Goal: Task Accomplishment & Management: Manage account settings

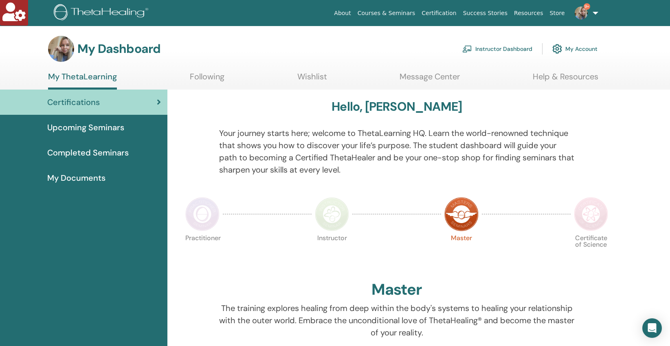
click at [486, 47] on link "Instructor Dashboard" at bounding box center [498, 49] width 70 height 18
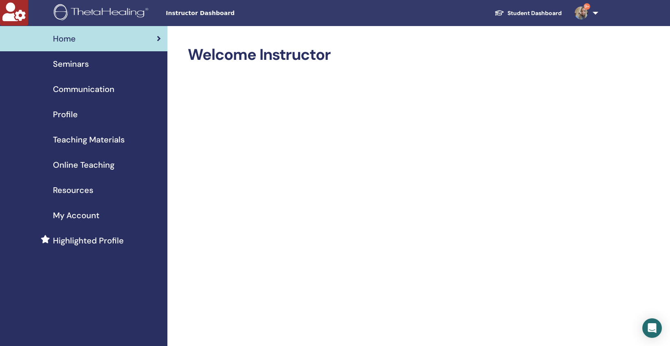
click at [64, 65] on span "Seminars" at bounding box center [71, 64] width 36 height 12
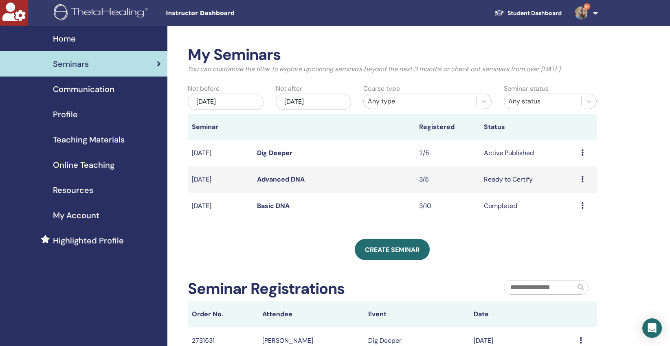
click at [532, 14] on link "Student Dashboard" at bounding box center [528, 13] width 80 height 15
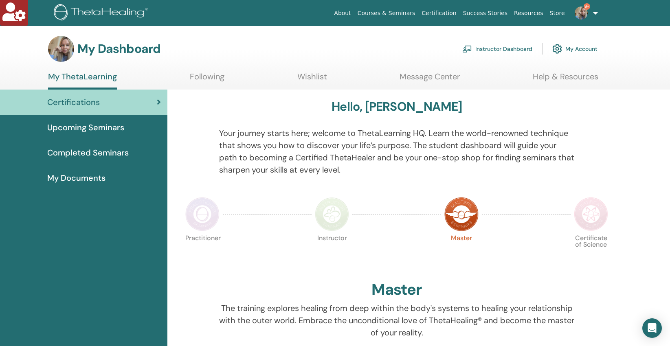
click at [99, 152] on span "Completed Seminars" at bounding box center [88, 153] width 82 height 12
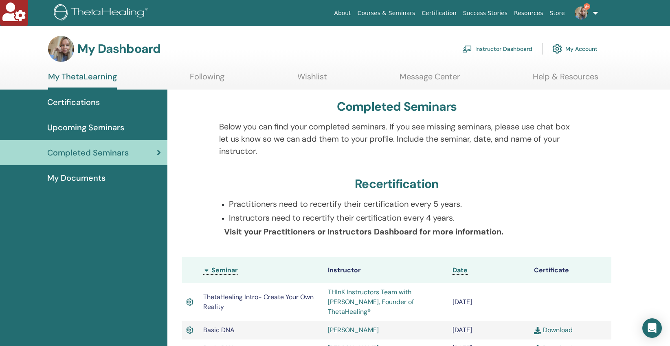
click at [487, 46] on link "Instructor Dashboard" at bounding box center [498, 49] width 70 height 18
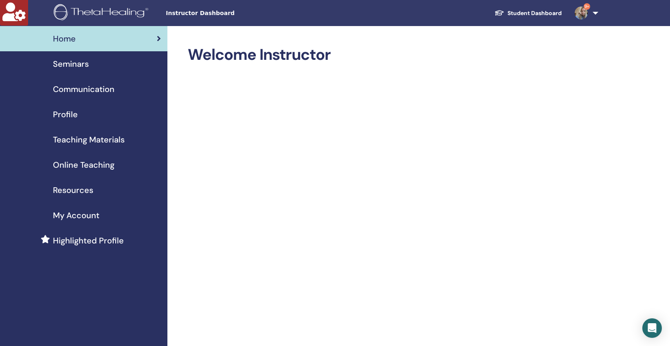
click at [73, 61] on span "Seminars" at bounding box center [71, 64] width 36 height 12
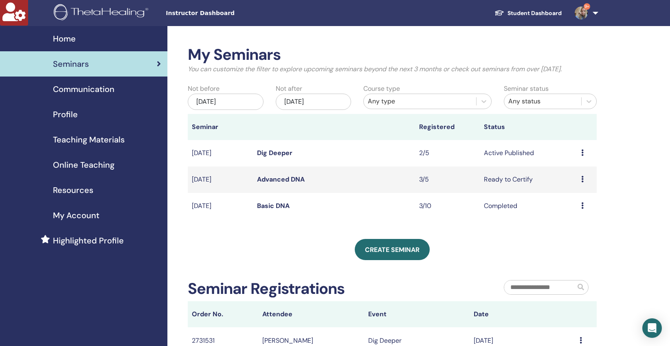
click at [267, 154] on link "Dig Deeper" at bounding box center [274, 153] width 35 height 9
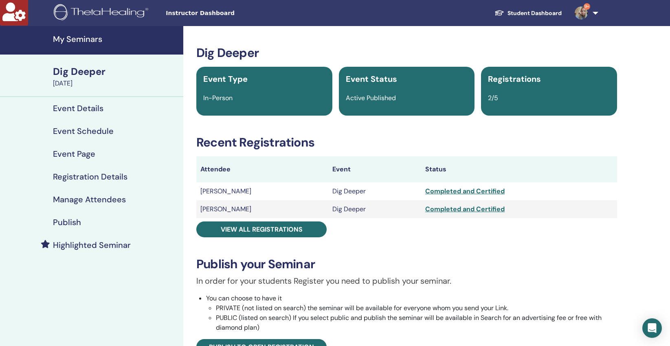
click at [69, 223] on h4 "Publish" at bounding box center [67, 223] width 28 height 10
